Goal: Check status: Check status

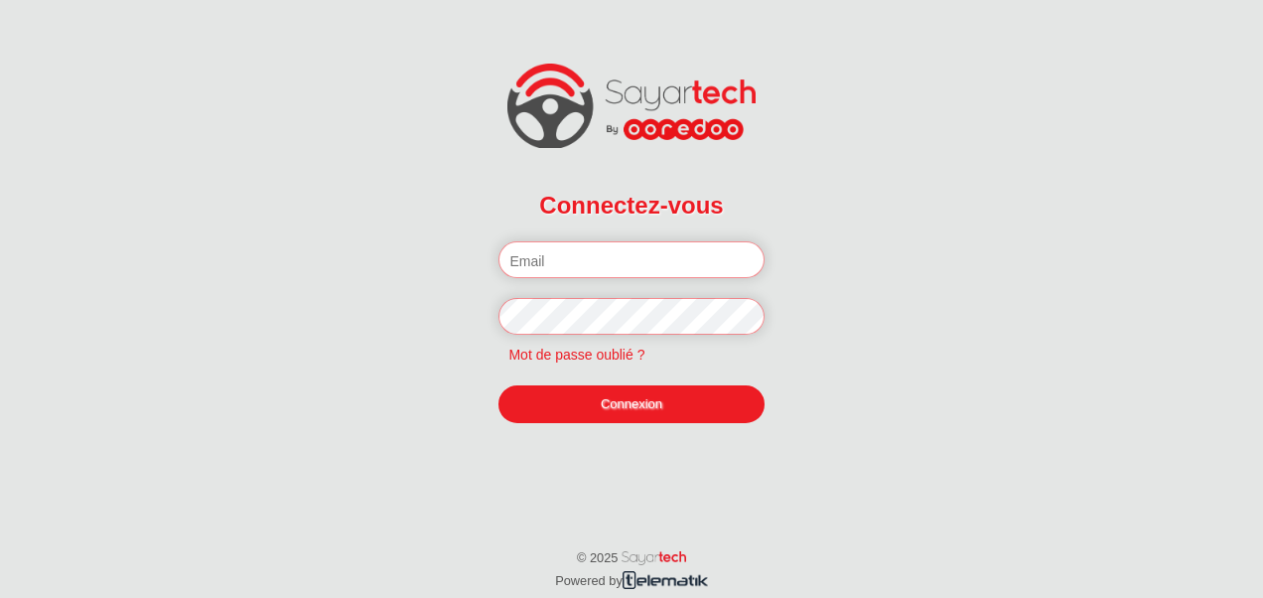
type input "[PERSON_NAME][EMAIL_ADDRESS][DOMAIN_NAME]"
click at [581, 418] on link "Connexion" at bounding box center [631, 404] width 265 height 38
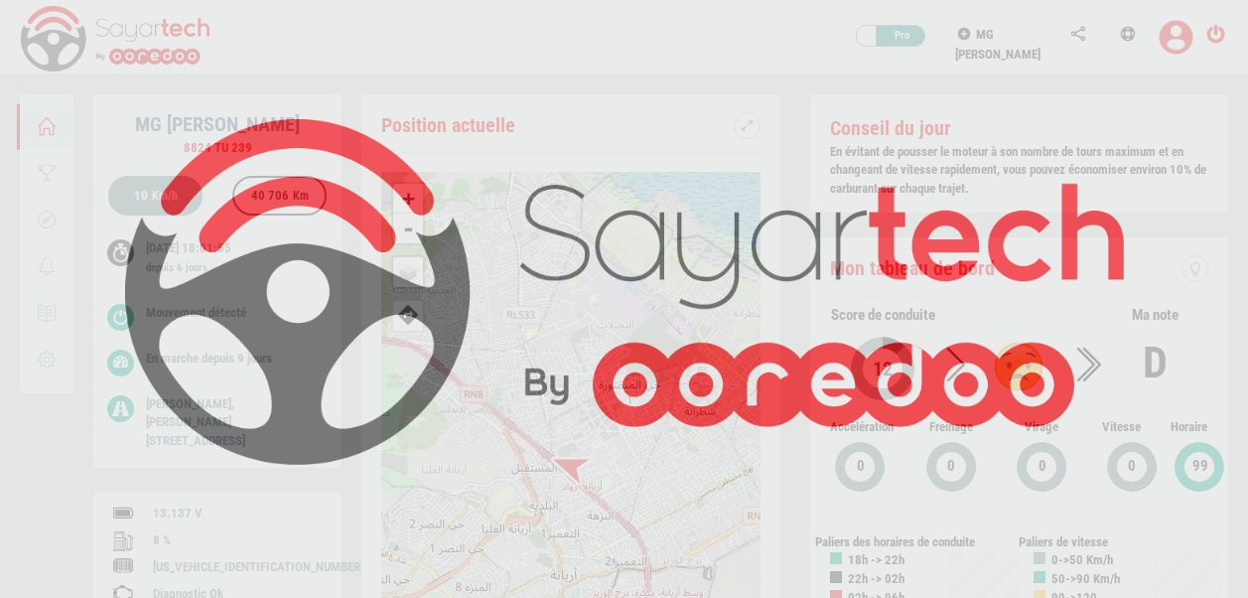
scroll to position [94, 0]
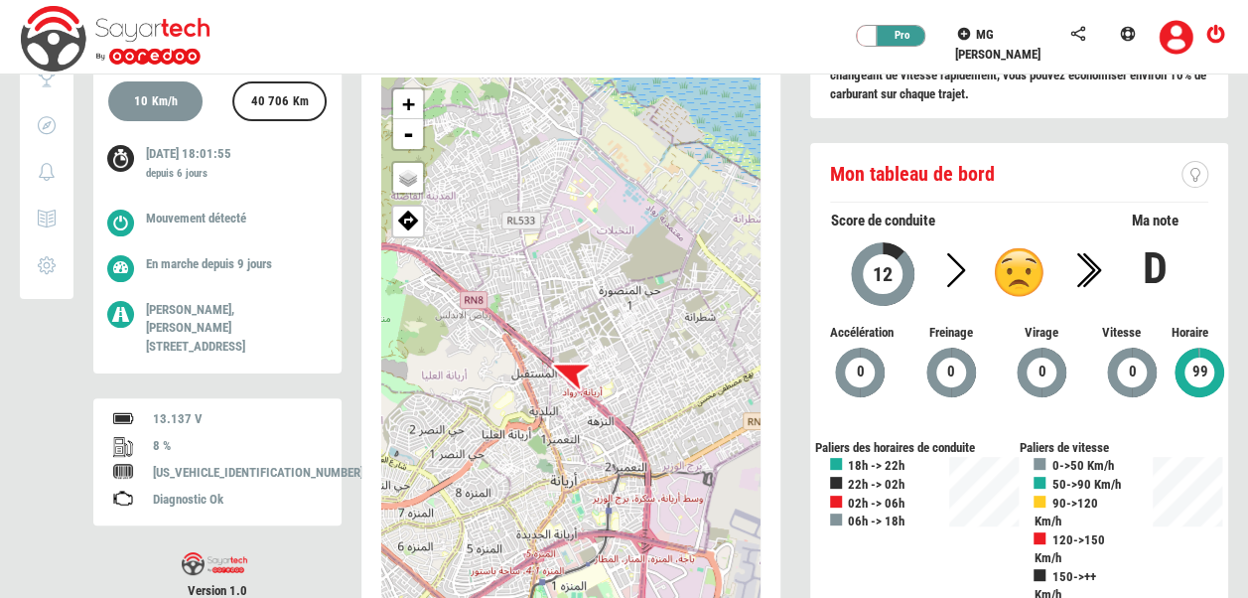
drag, startPoint x: 247, startPoint y: 265, endPoint x: 211, endPoint y: 259, distance: 37.2
click at [211, 259] on span "depuis 9 jours" at bounding box center [237, 263] width 71 height 15
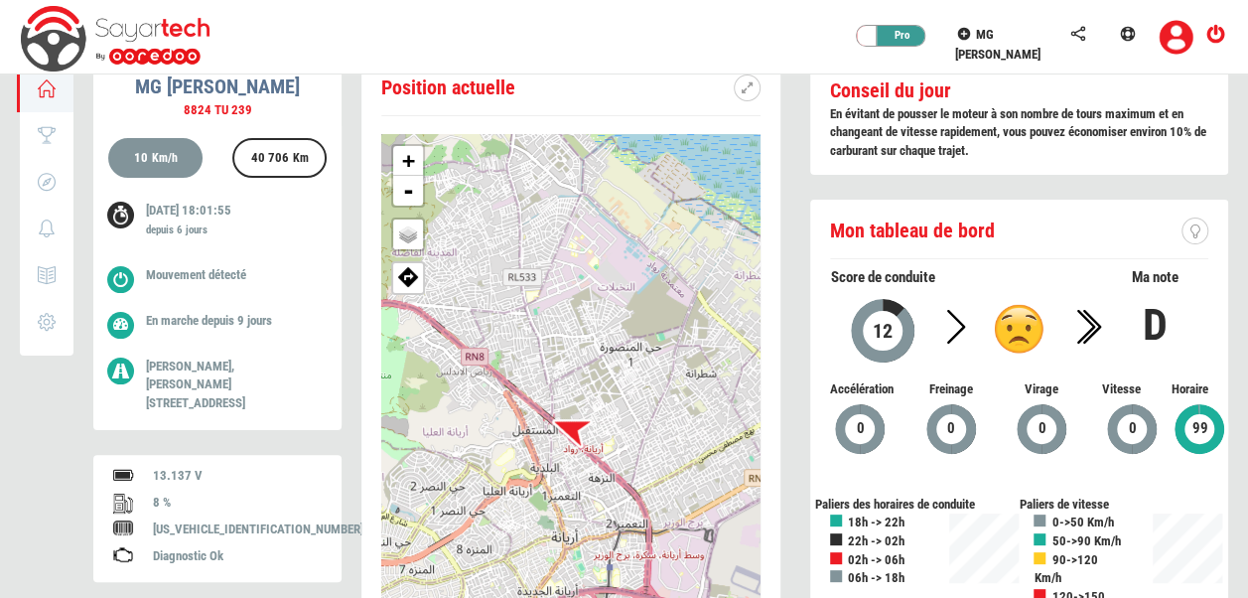
scroll to position [0, 0]
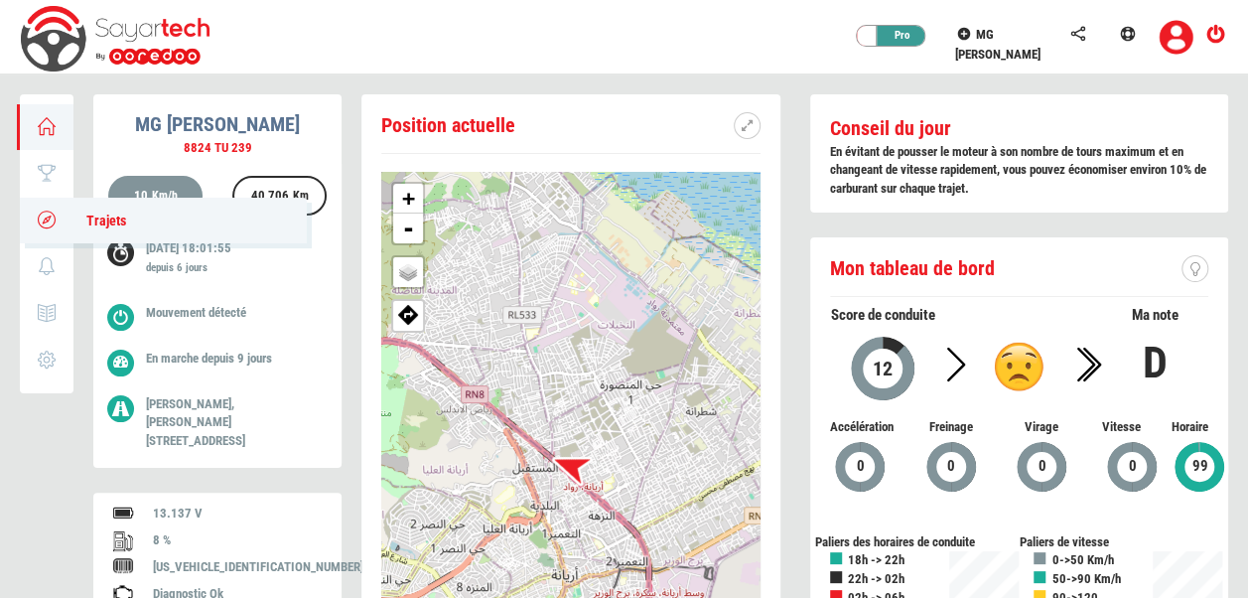
click at [60, 222] on link "Trajets" at bounding box center [163, 221] width 287 height 46
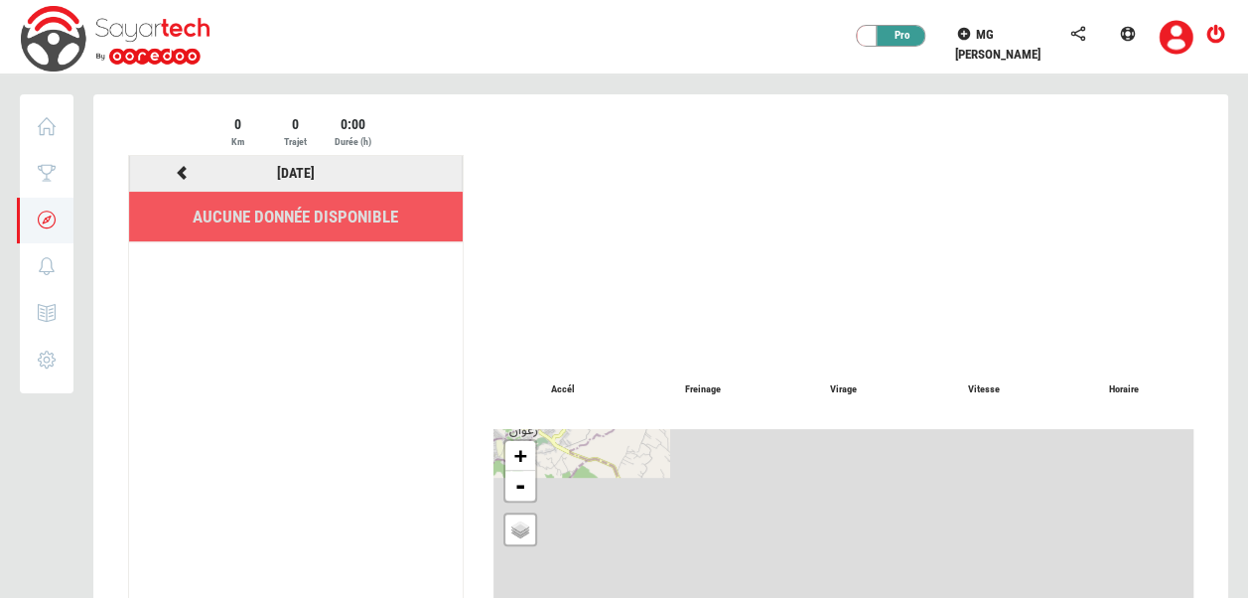
click at [191, 172] on div at bounding box center [182, 173] width 114 height 25
click at [188, 171] on icon at bounding box center [183, 173] width 18 height 14
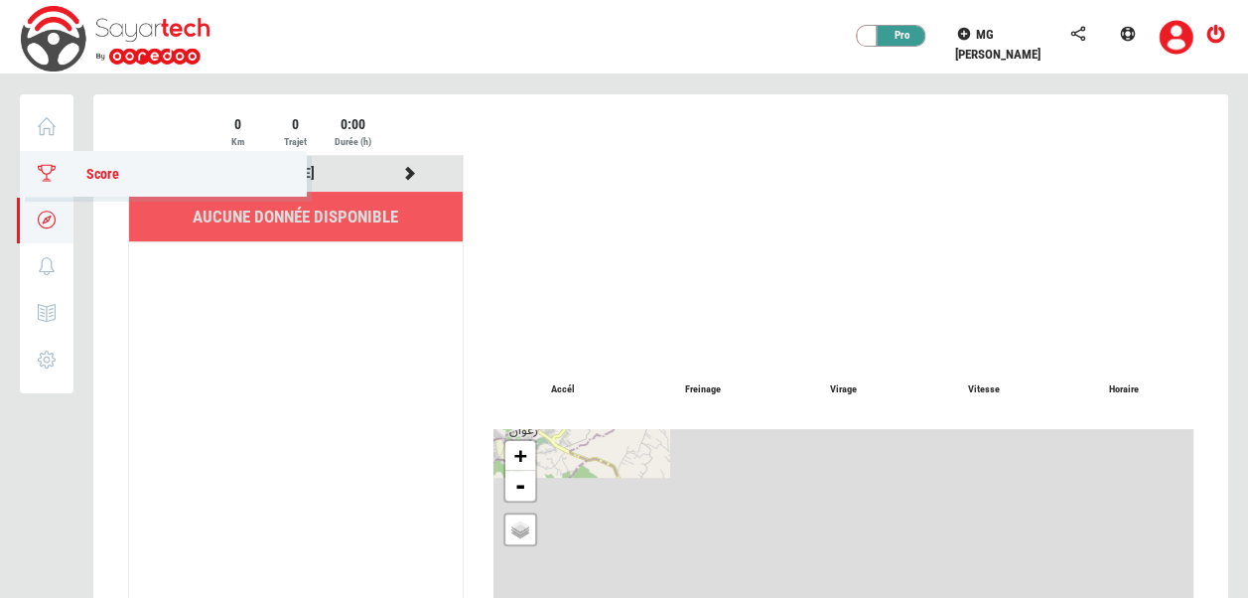
click at [40, 171] on icon at bounding box center [47, 173] width 23 height 14
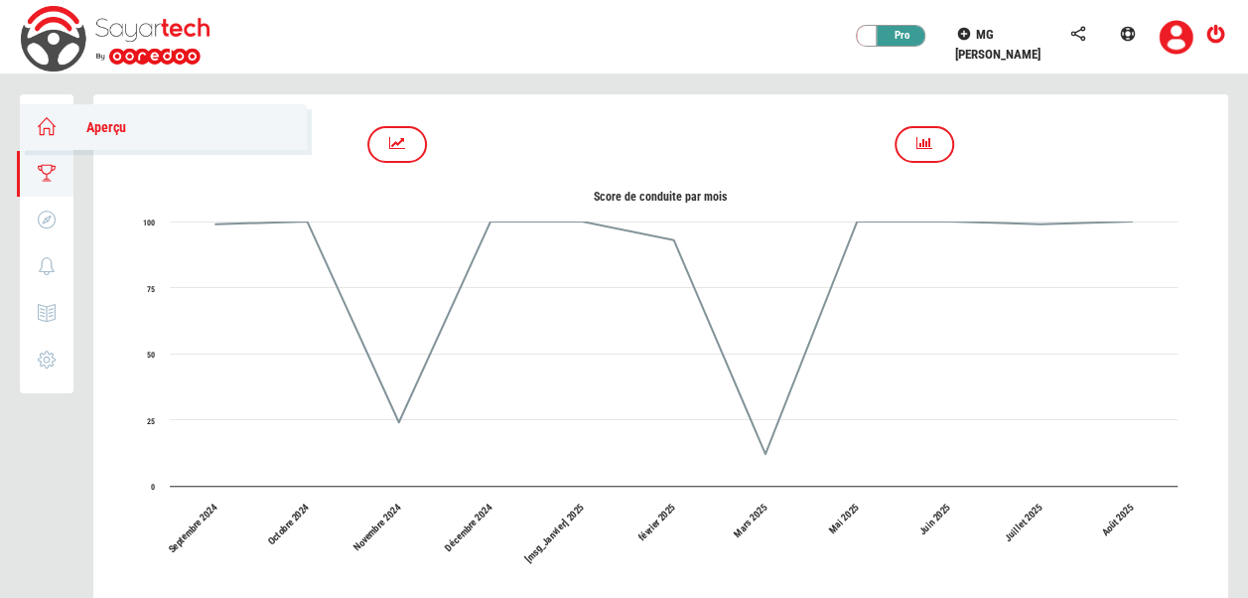
click at [61, 121] on link "Aperçu" at bounding box center [163, 127] width 287 height 46
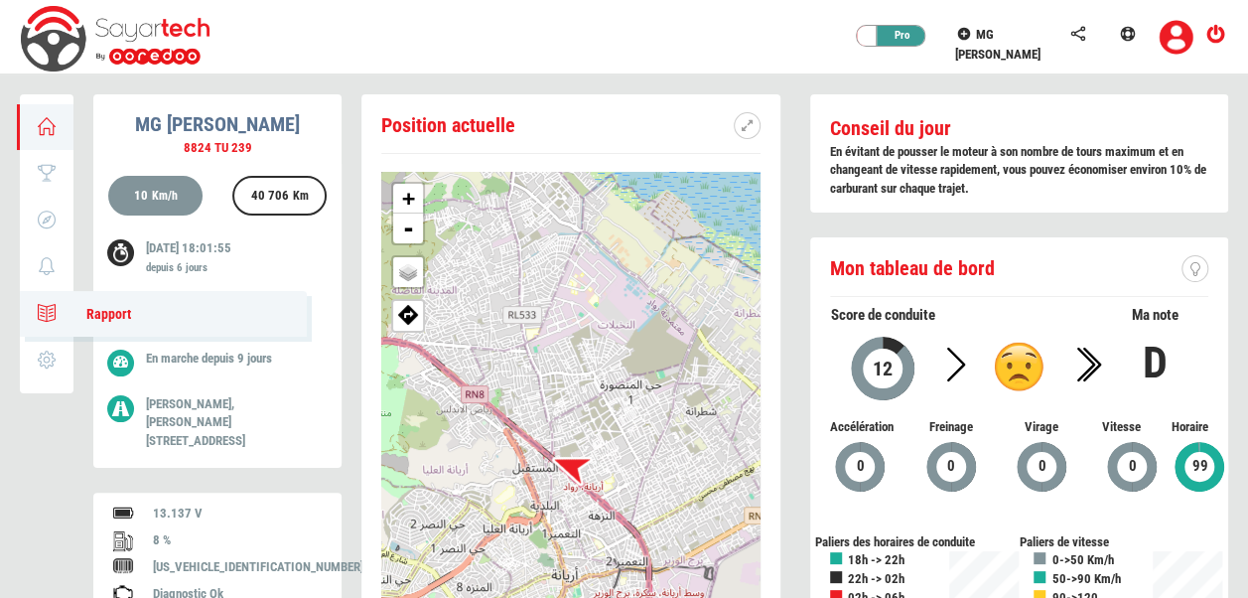
click at [45, 310] on icon at bounding box center [47, 313] width 23 height 14
type input "14/08/2025"
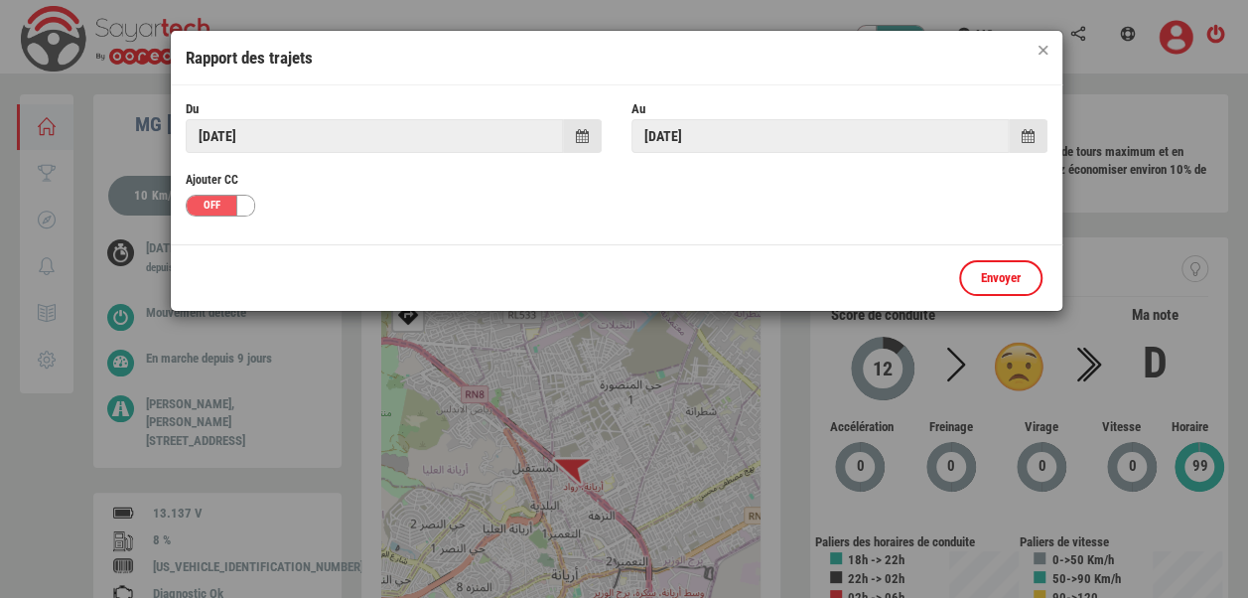
click at [1047, 52] on button "×" at bounding box center [1043, 50] width 9 height 9
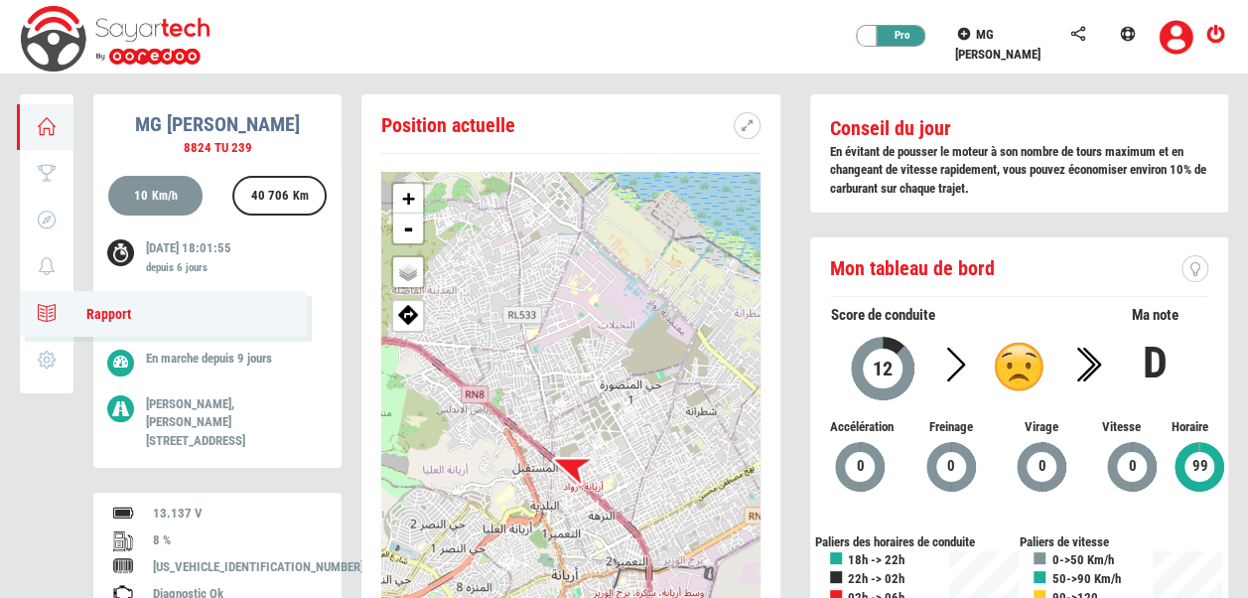
click at [70, 316] on span "Rapport" at bounding box center [99, 314] width 65 height 16
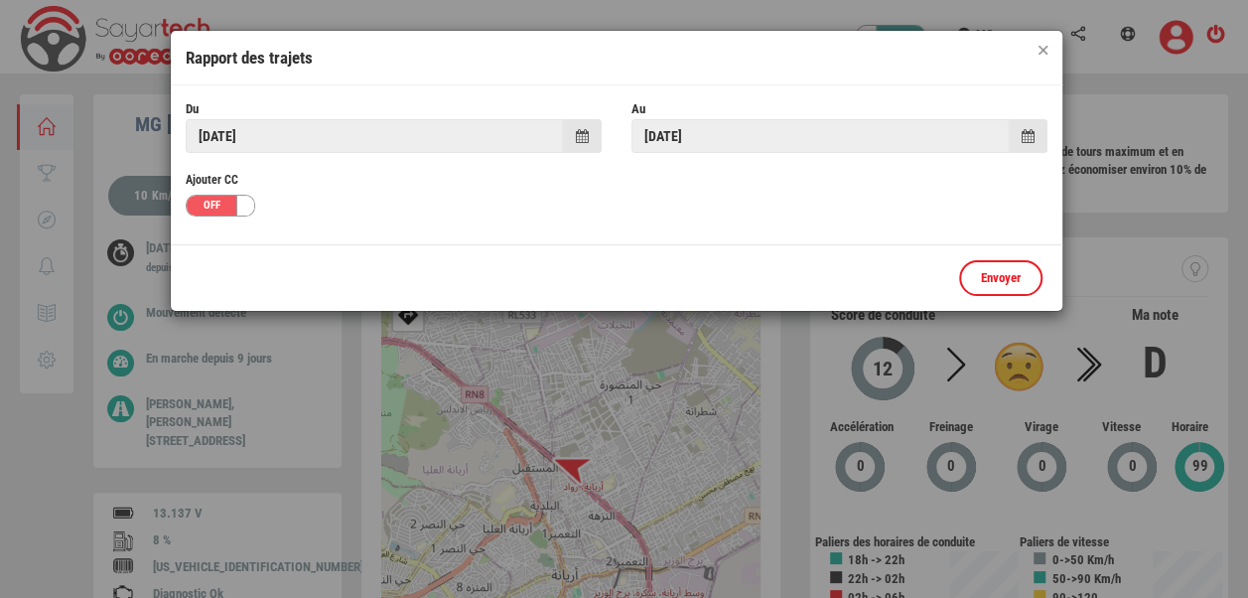
click at [1041, 48] on button "×" at bounding box center [1043, 50] width 9 height 9
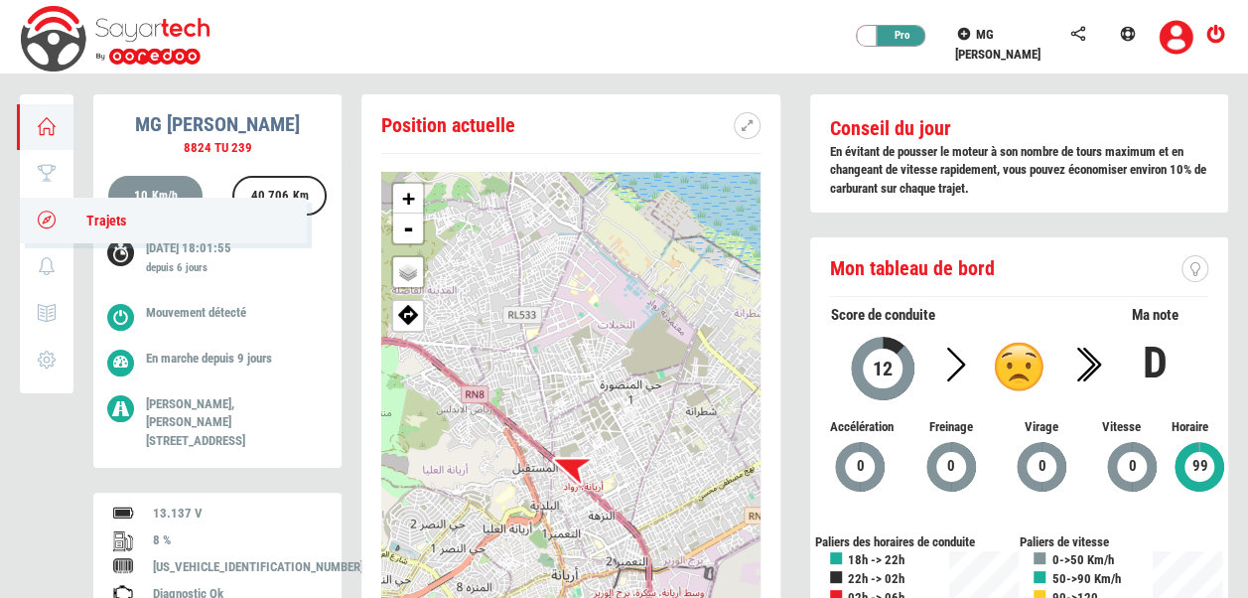
click at [53, 228] on link "Trajets" at bounding box center [163, 221] width 287 height 46
